Goal: Task Accomplishment & Management: Use online tool/utility

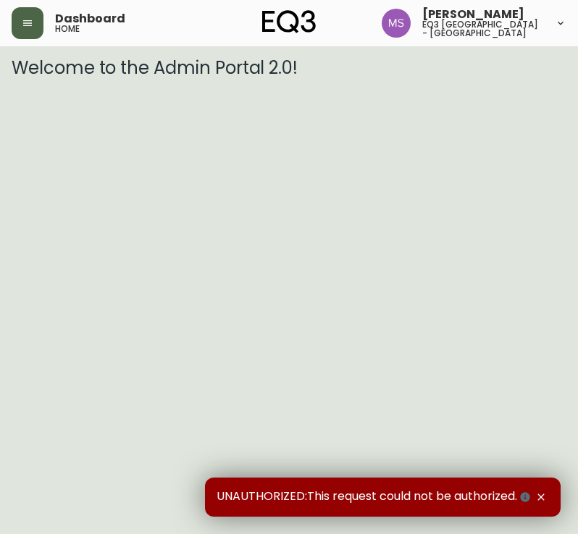
click at [20, 16] on button "button" at bounding box center [28, 23] width 32 height 32
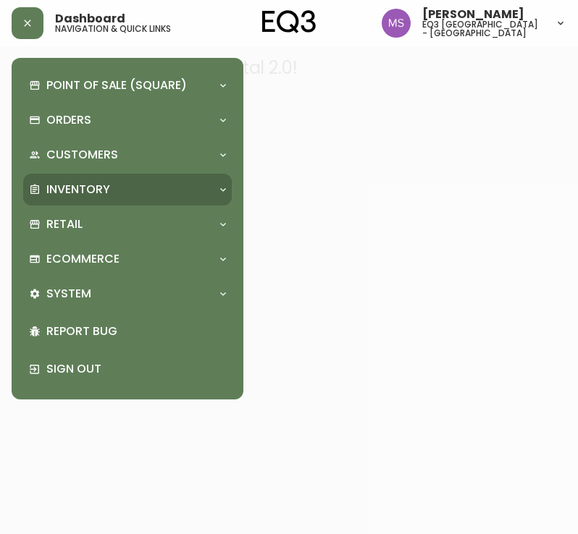
click at [94, 183] on p "Inventory" at bounding box center [78, 190] width 64 height 16
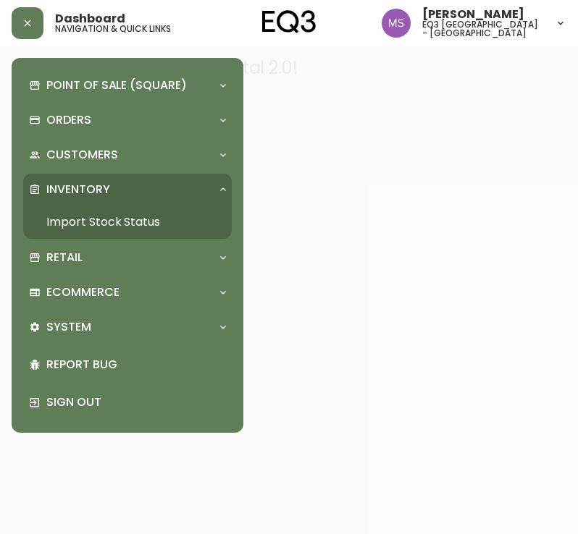
click at [121, 219] on link "Import Stock Status" at bounding box center [127, 222] width 208 height 33
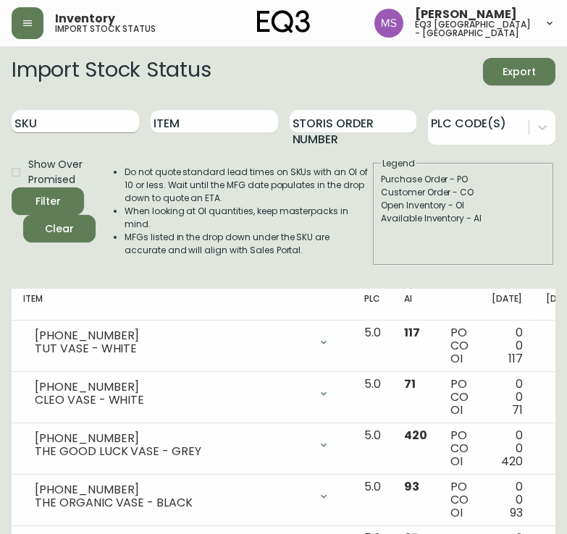
click at [48, 123] on input "SKU" at bounding box center [75, 121] width 127 height 23
paste input "** CASEGOOD EN COMMANDE ** ETA 2-4 SEMAINES À NOTRE ENTREPÔT RÉGIONAL Retour ou…"
type input "*"
click at [72, 117] on input "SKU" at bounding box center [75, 121] width 127 height 23
paste input "[PHONE_NUMBER]"
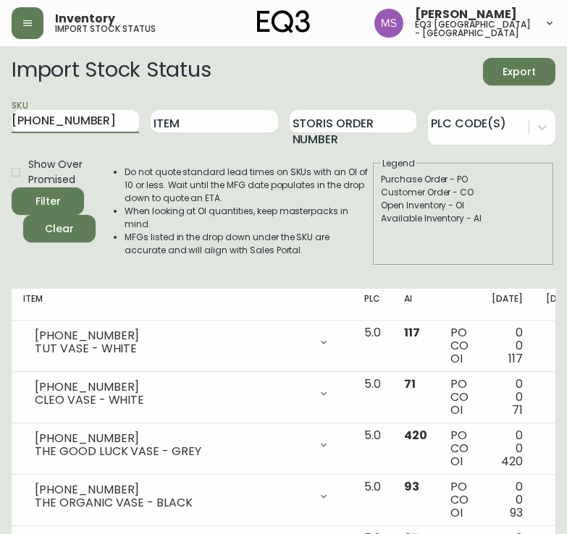
type input "[PHONE_NUMBER]"
click at [12, 187] on button "Filter" at bounding box center [48, 201] width 72 height 28
